Goal: Check status: Check status

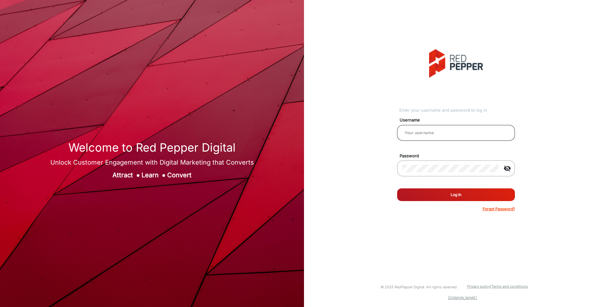
click at [430, 136] on input "email" at bounding box center [456, 133] width 108 height 8
type input "[PERSON_NAME]"
click at [457, 197] on button "Log In" at bounding box center [456, 194] width 118 height 13
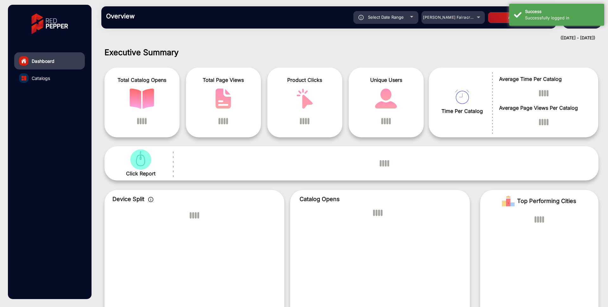
scroll to position [5, 0]
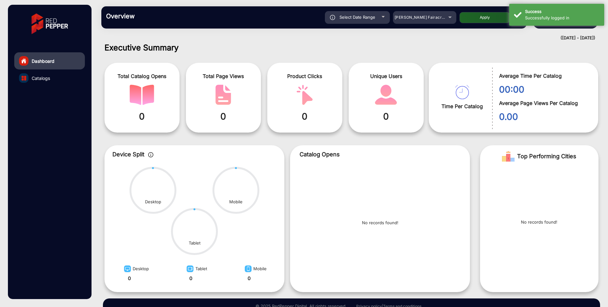
click at [476, 20] on button "Apply" at bounding box center [484, 17] width 51 height 11
type input "[DATE]"
click at [383, 19] on div "Select Date Range" at bounding box center [357, 17] width 65 height 13
type input "[DATE]"
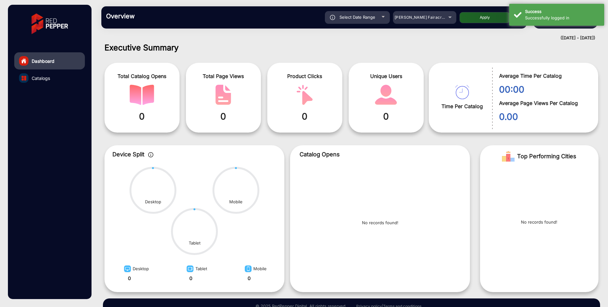
type input "[DATE]"
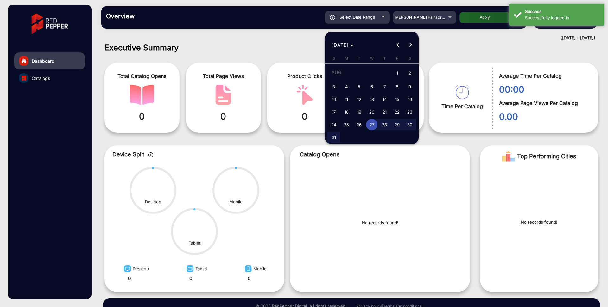
click at [408, 45] on span "Next month" at bounding box center [410, 45] width 13 height 13
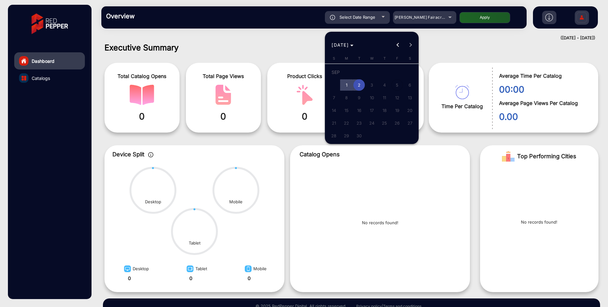
click at [360, 85] on span "2" at bounding box center [358, 84] width 11 height 11
type input "[DATE]"
click at [360, 85] on span "2" at bounding box center [358, 84] width 11 height 11
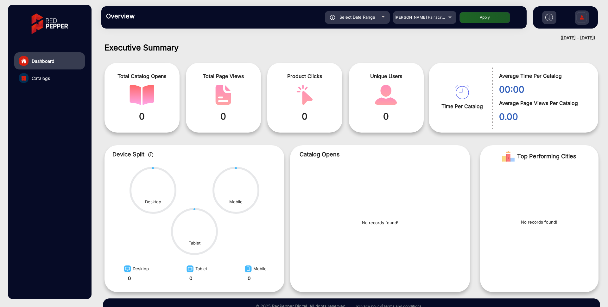
type input "[DATE]"
click at [445, 18] on div "[PERSON_NAME] Fairacre Farms" at bounding box center [420, 18] width 51 height 8
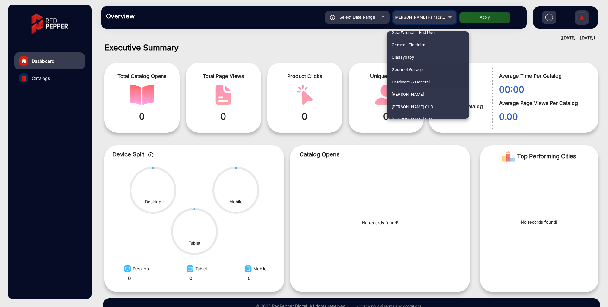
scroll to position [952, 0]
click at [421, 67] on mat-option "[PERSON_NAME]" at bounding box center [428, 64] width 82 height 12
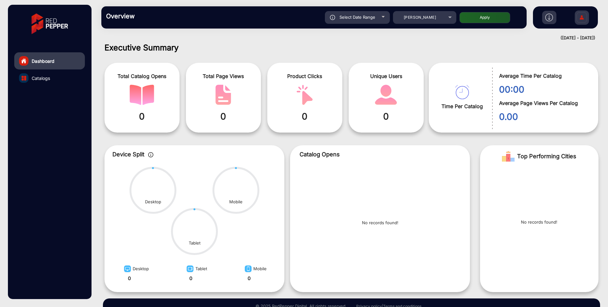
click at [480, 19] on button "Apply" at bounding box center [484, 17] width 51 height 11
type input "[DATE]"
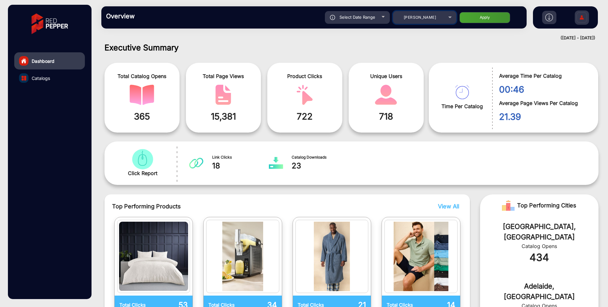
click at [434, 18] on div "[PERSON_NAME]" at bounding box center [420, 18] width 51 height 8
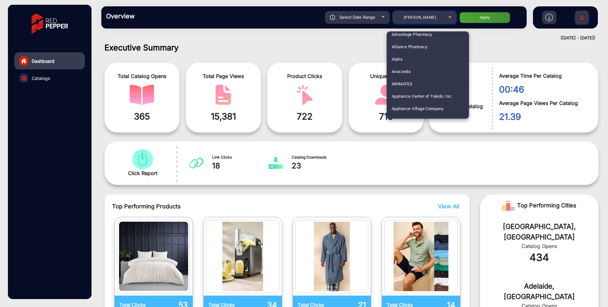
scroll to position [61, 0]
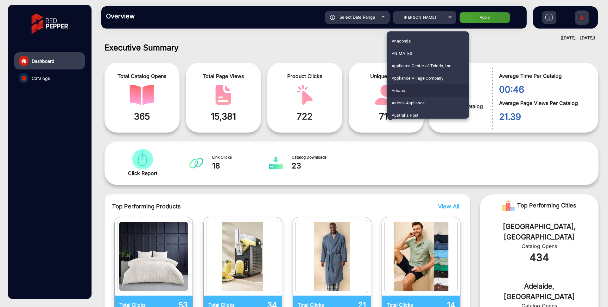
click at [402, 94] on span "Arhaus" at bounding box center [398, 90] width 13 height 12
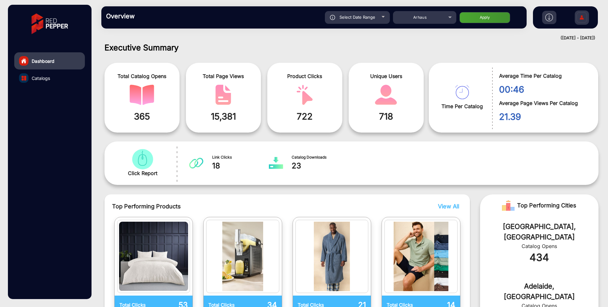
click at [488, 16] on button "Apply" at bounding box center [484, 17] width 51 height 11
type input "[DATE]"
